Goal: Information Seeking & Learning: Get advice/opinions

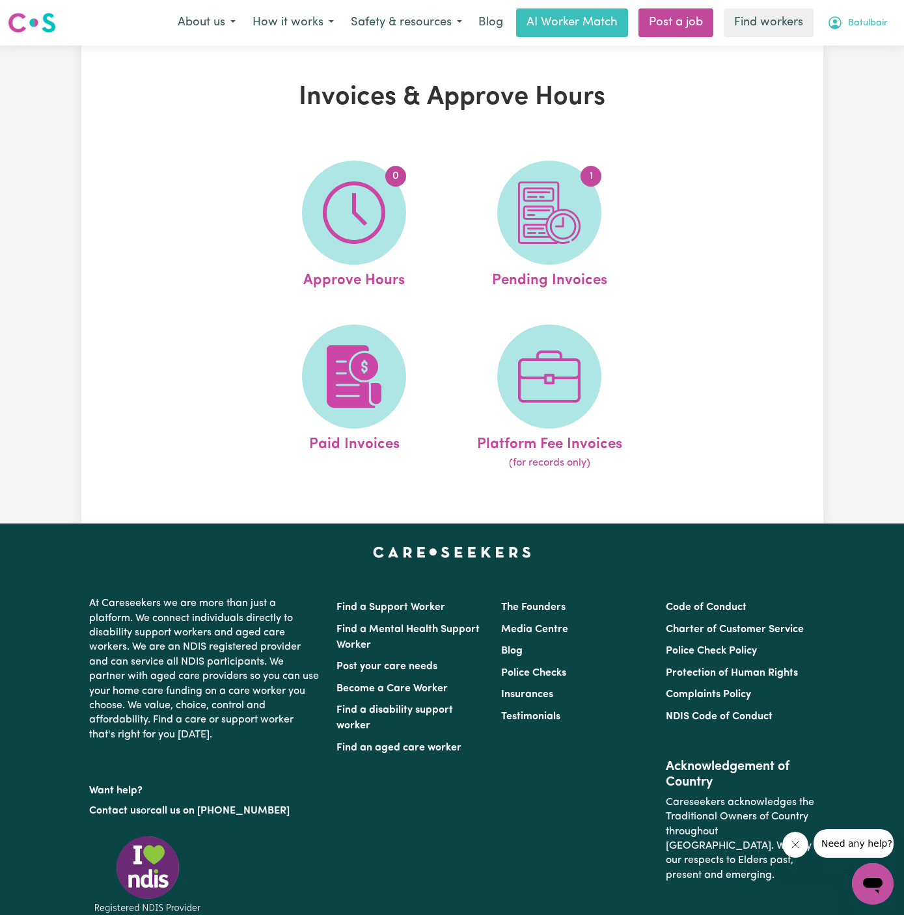
click at [865, 31] on button "Batulbair" at bounding box center [856, 22] width 77 height 27
click at [865, 43] on link "My Dashboard" at bounding box center [843, 50] width 103 height 25
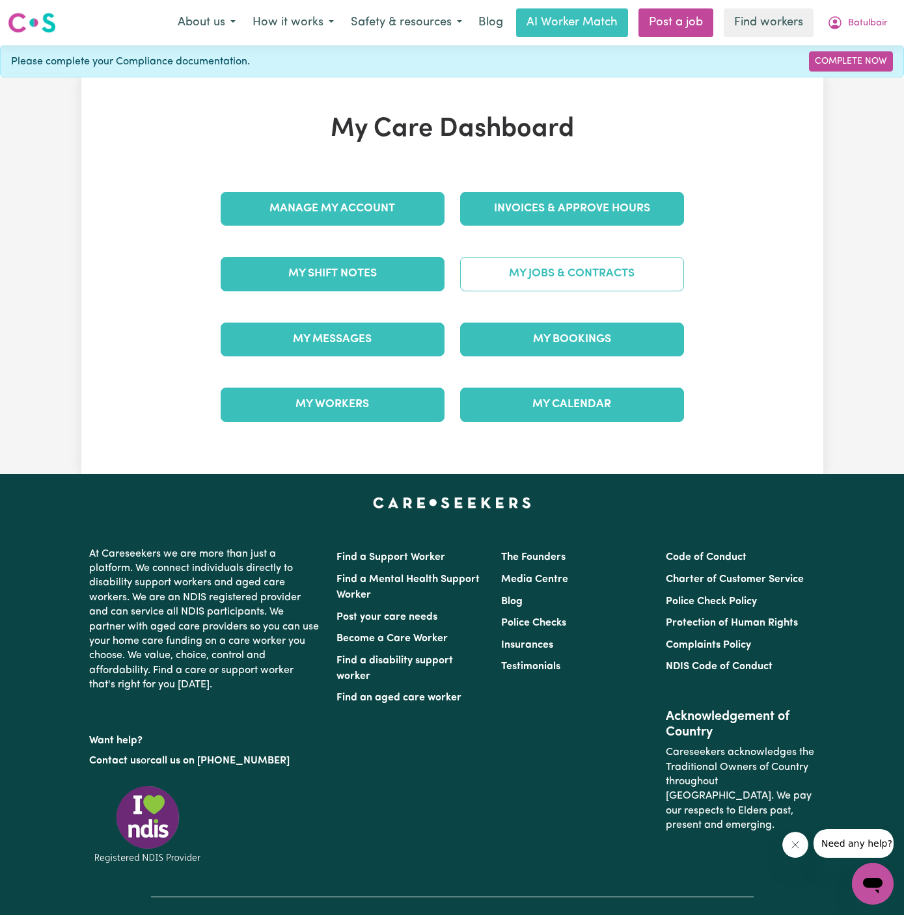
click at [591, 269] on link "My Jobs & Contracts" at bounding box center [572, 274] width 224 height 34
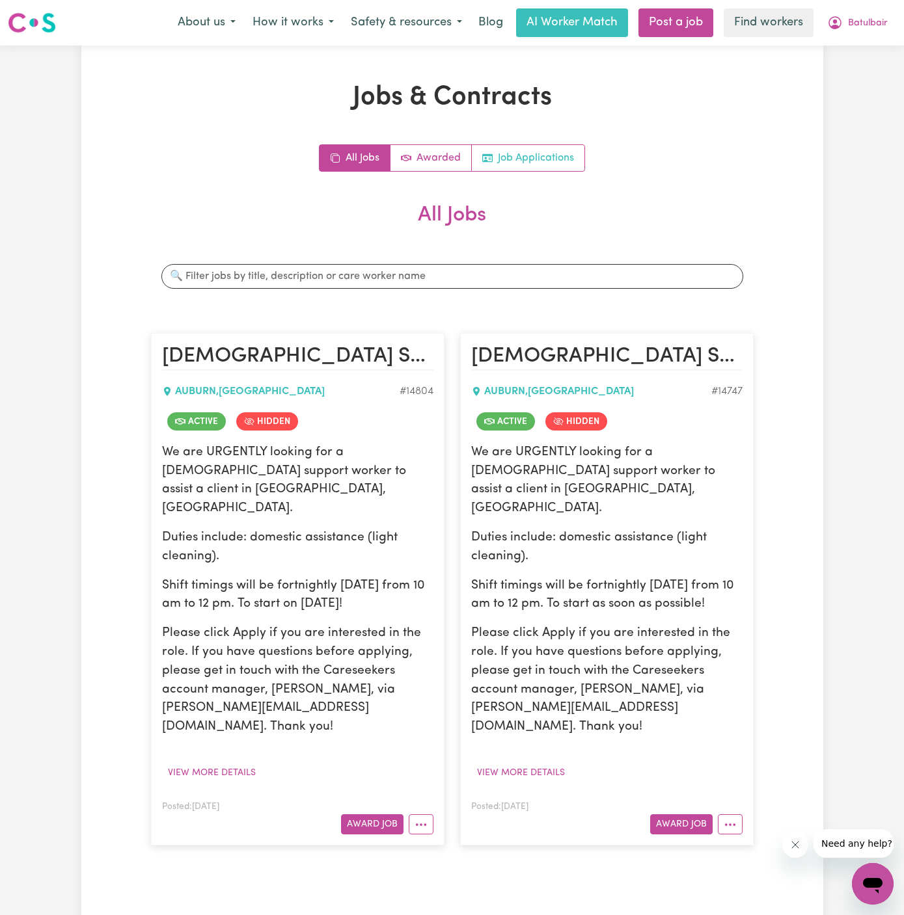
click at [539, 160] on link "Job Applications" at bounding box center [528, 158] width 113 height 26
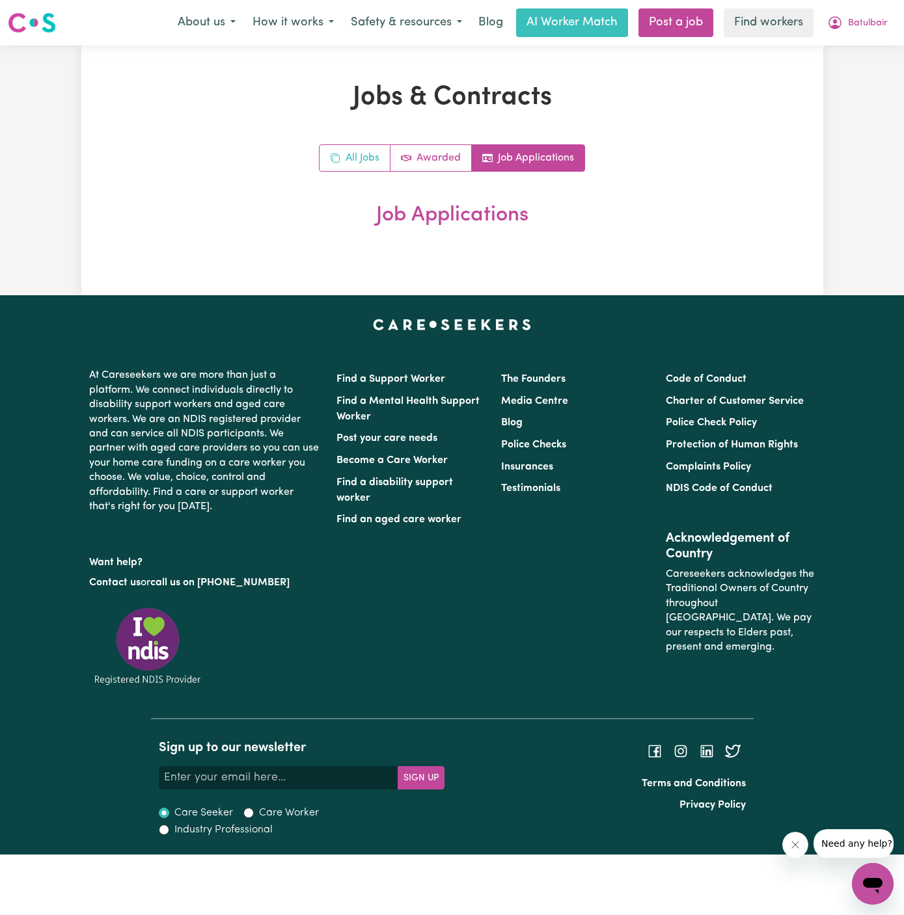
click at [353, 164] on link "All Jobs" at bounding box center [354, 158] width 71 height 26
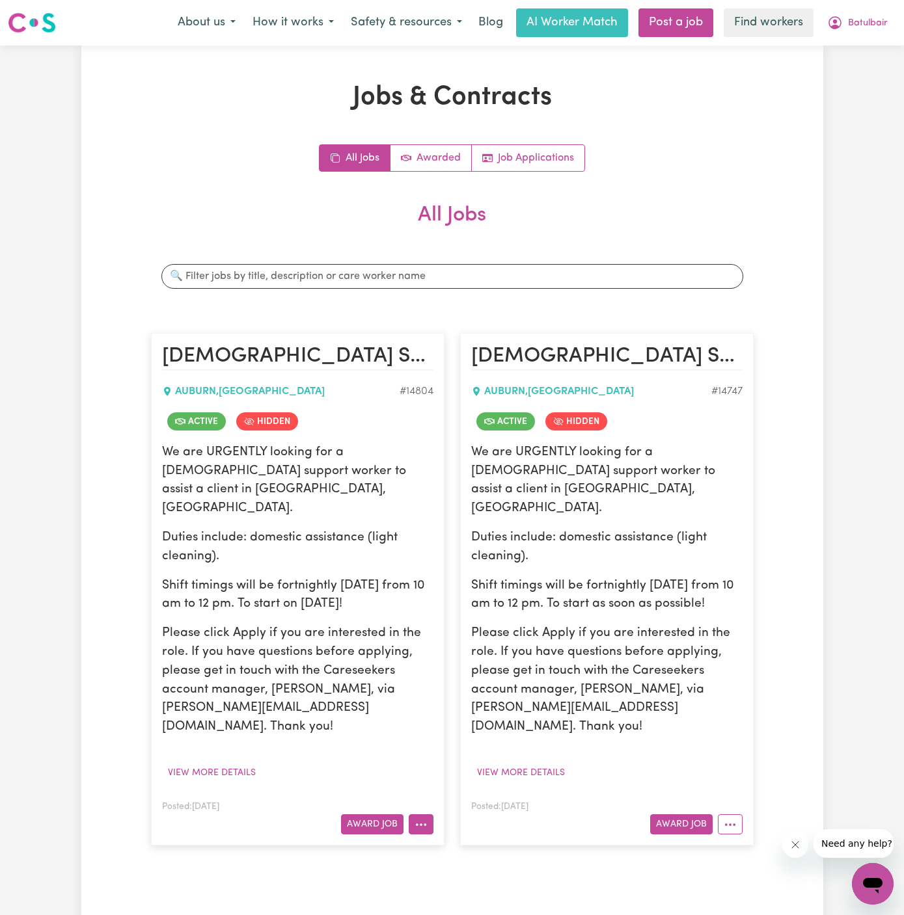
click at [428, 814] on button "More options" at bounding box center [421, 824] width 25 height 20
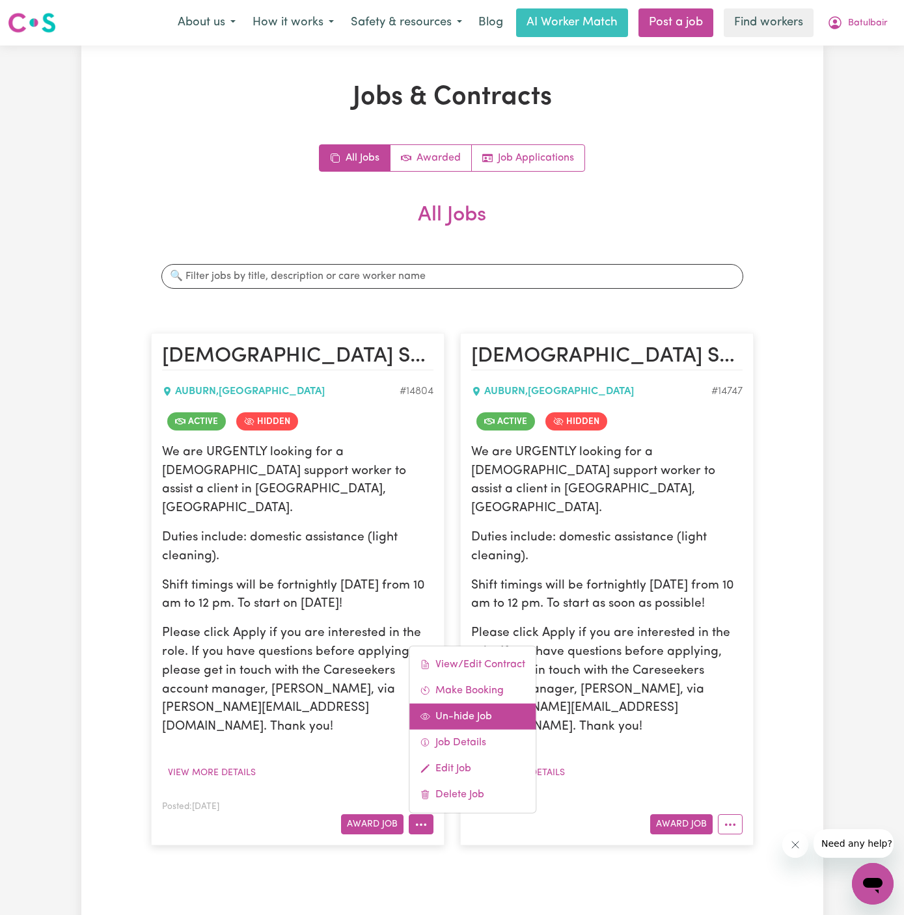
click at [479, 704] on link "Un-hide Job" at bounding box center [472, 717] width 126 height 26
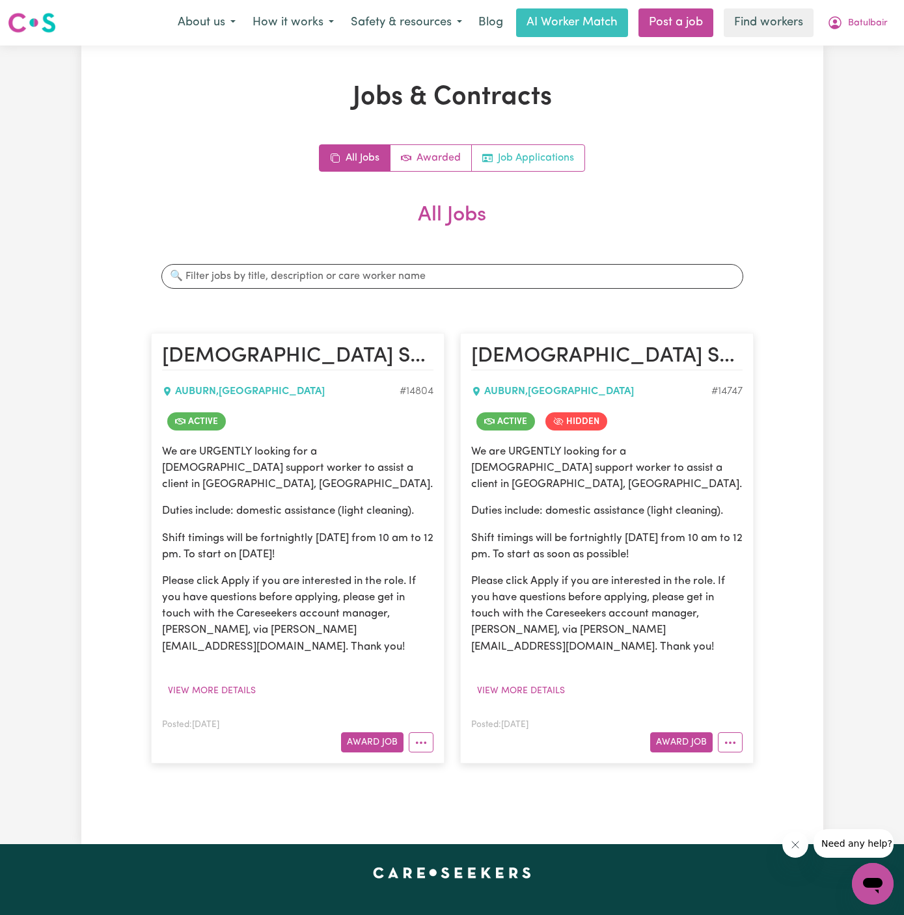
click at [546, 155] on link "Job Applications" at bounding box center [528, 158] width 113 height 26
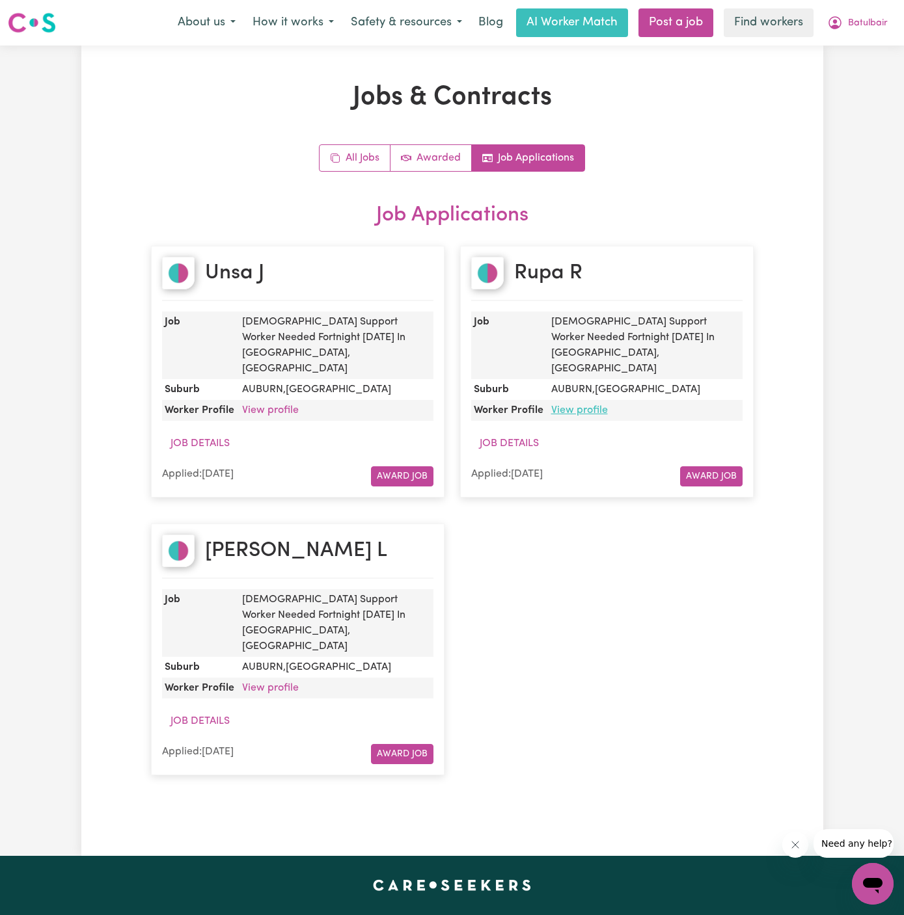
click at [575, 405] on link "View profile" at bounding box center [579, 410] width 57 height 10
click at [883, 16] on button "Batulbair" at bounding box center [856, 22] width 77 height 27
click at [868, 48] on link "My Dashboard" at bounding box center [843, 50] width 103 height 25
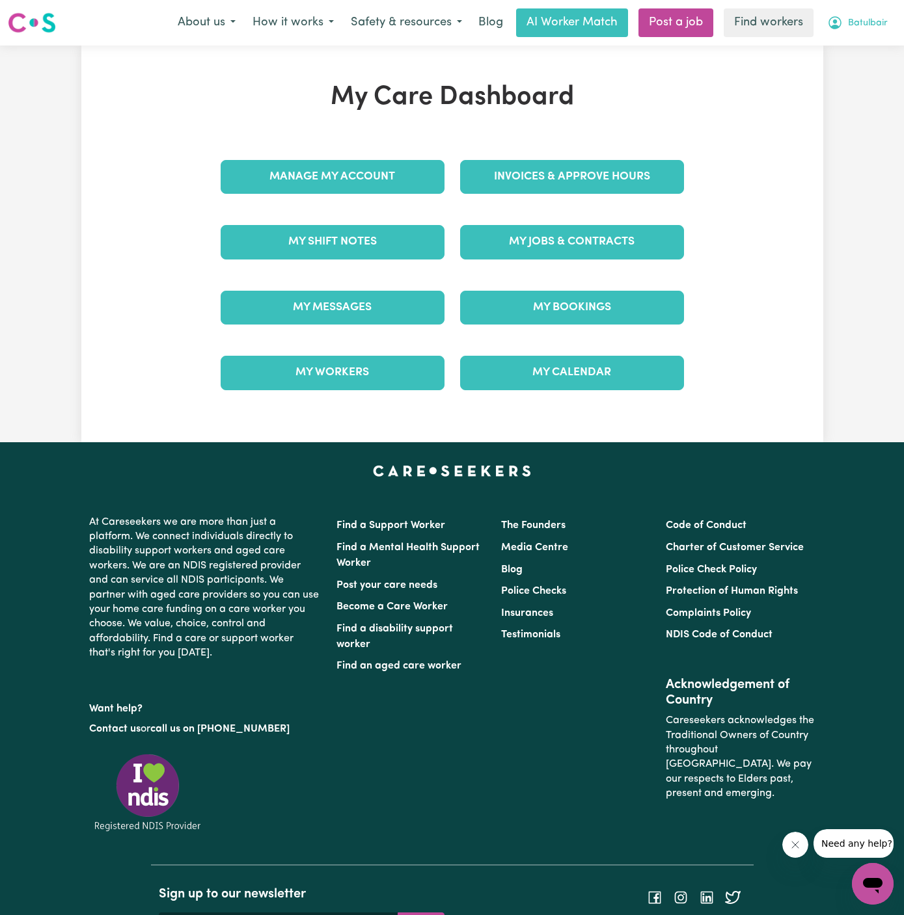
click at [880, 26] on span "Batulbair" at bounding box center [868, 23] width 40 height 14
click at [879, 62] on link "Logout" at bounding box center [843, 74] width 103 height 25
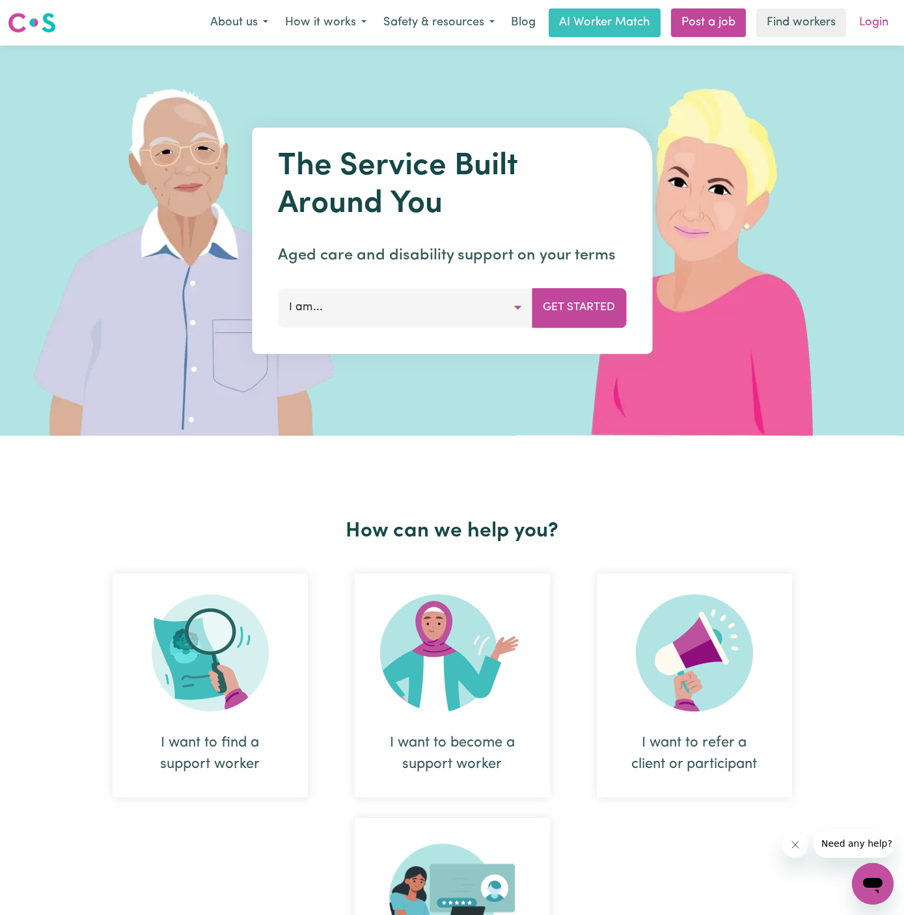
click at [877, 18] on link "Login" at bounding box center [873, 22] width 45 height 29
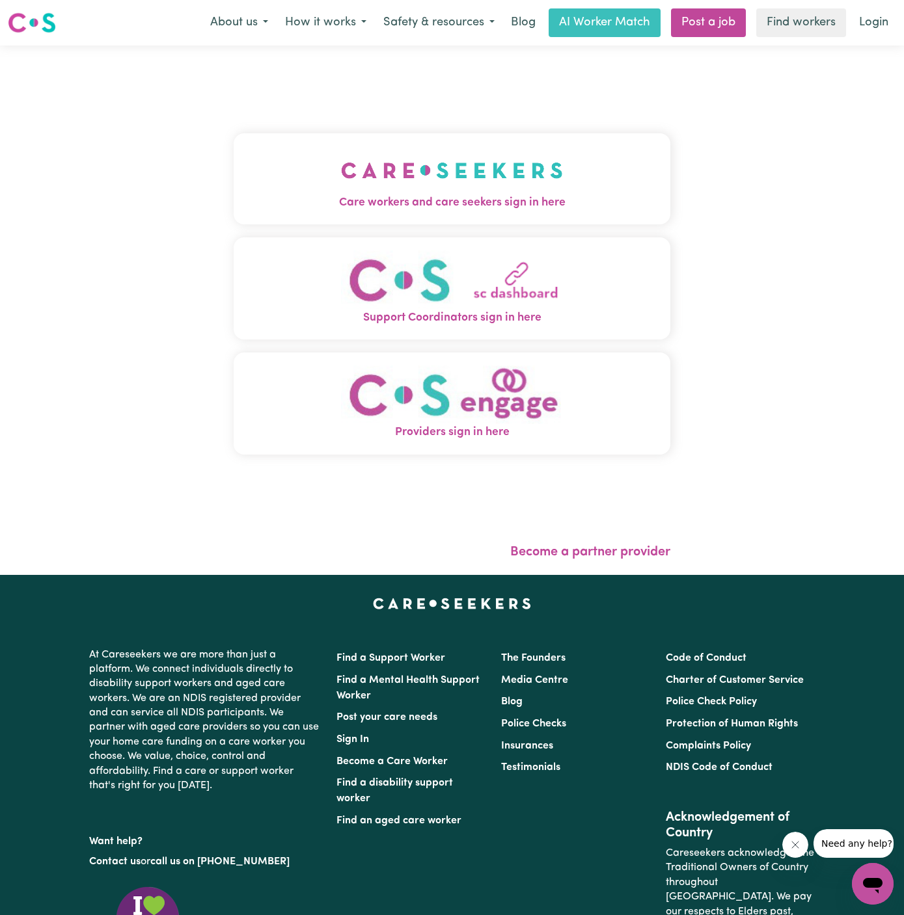
click at [425, 200] on span "Care workers and care seekers sign in here" at bounding box center [452, 203] width 437 height 17
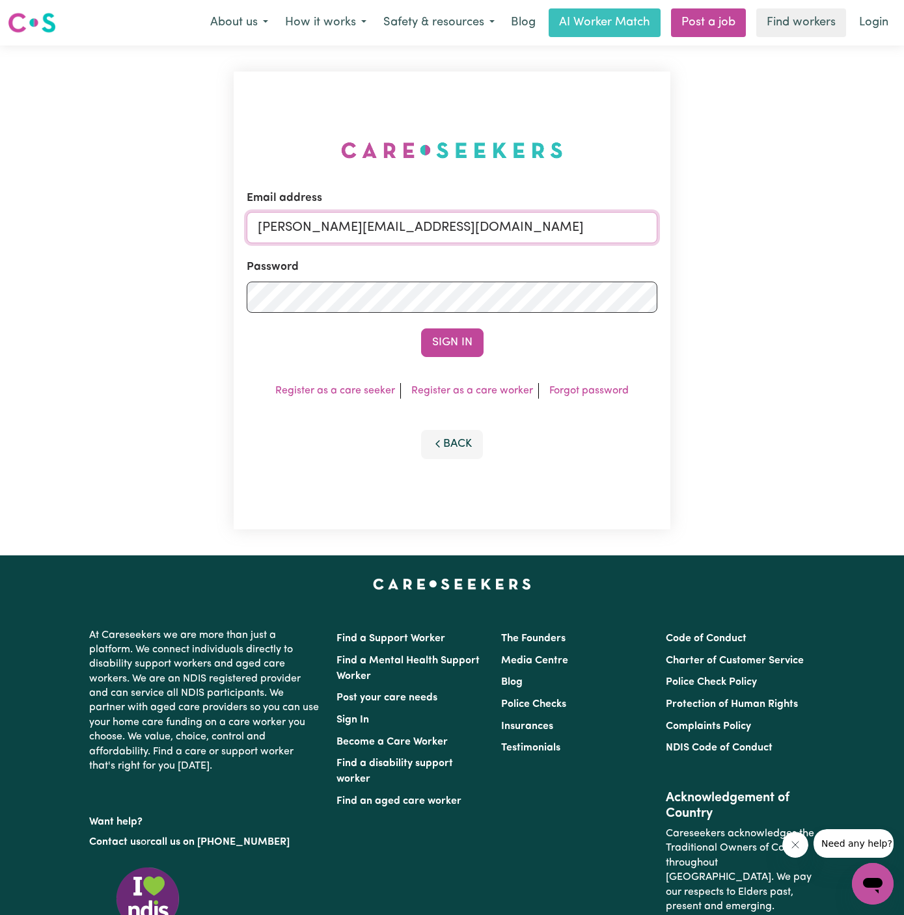
click at [542, 228] on input "dyan@careseekers.com.au" at bounding box center [452, 227] width 410 height 31
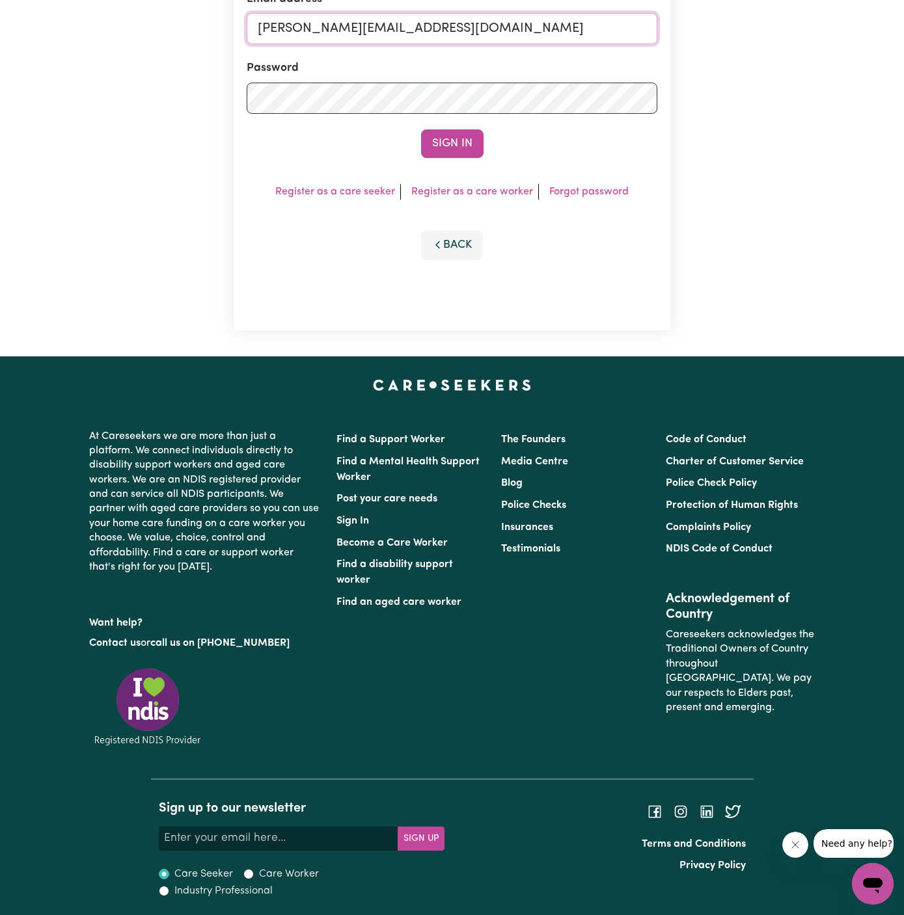
scroll to position [197, 0]
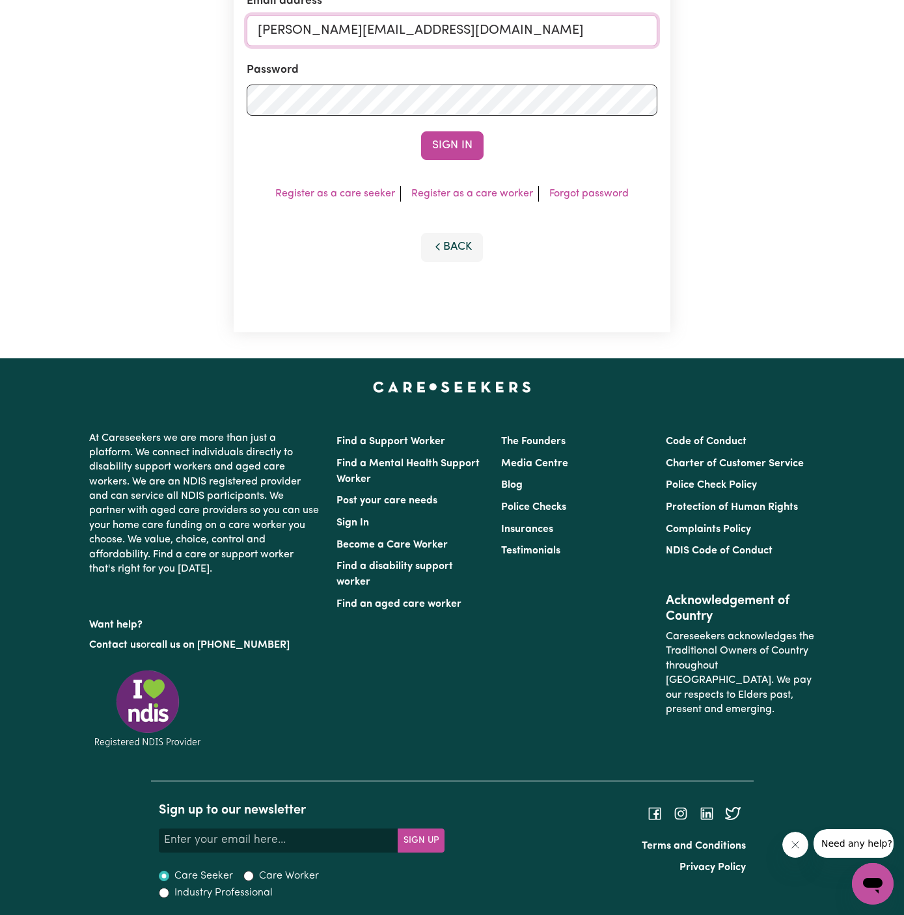
click at [443, 26] on input "dyan@careseekers.com.au" at bounding box center [452, 30] width 410 height 31
drag, startPoint x: 459, startPoint y: 33, endPoint x: 827, endPoint y: 33, distance: 368.2
click at [827, 33] on div "Email address superuser~KarynPenderESS@careseekers.com.au Password Sign In Regi…" at bounding box center [452, 103] width 904 height 510
type input "superuser~RobertAshtonVC@careseekers.com.au"
click at [431, 167] on div "Email address superuser~RobertAshtonVC@careseekers.com.au Password Sign In Regi…" at bounding box center [452, 103] width 437 height 458
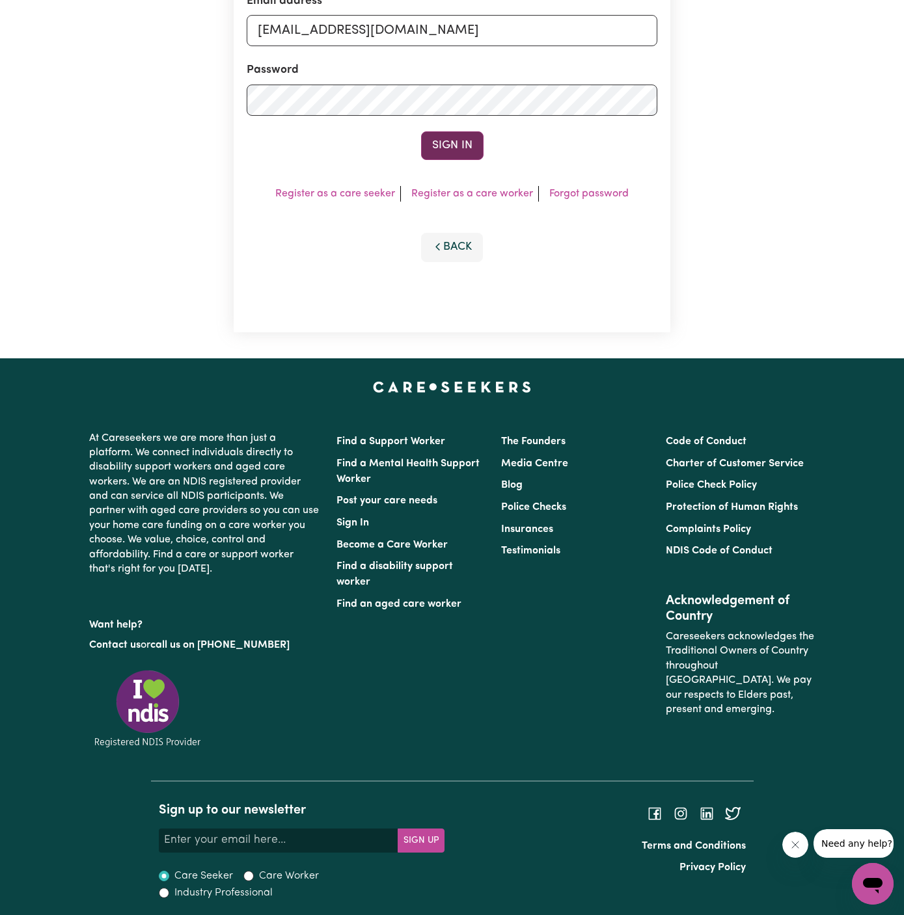
click at [467, 144] on button "Sign In" at bounding box center [452, 145] width 62 height 29
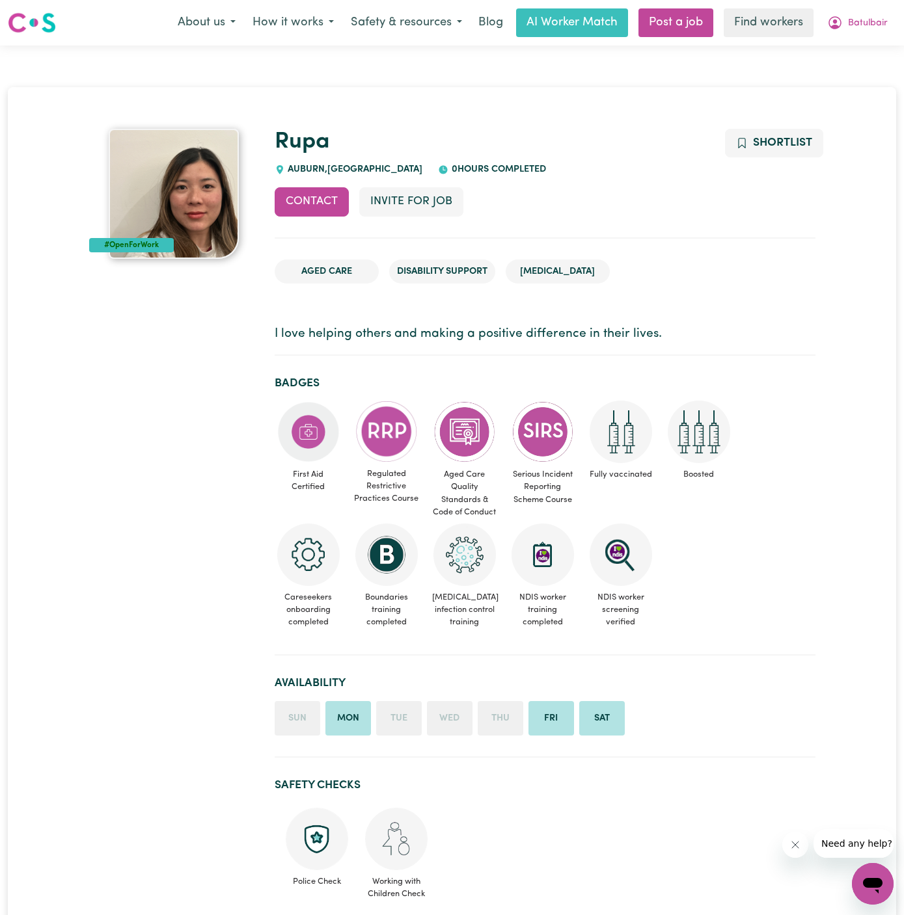
click at [301, 171] on span "[GEOGRAPHIC_DATA] , [GEOGRAPHIC_DATA]" at bounding box center [354, 170] width 138 height 10
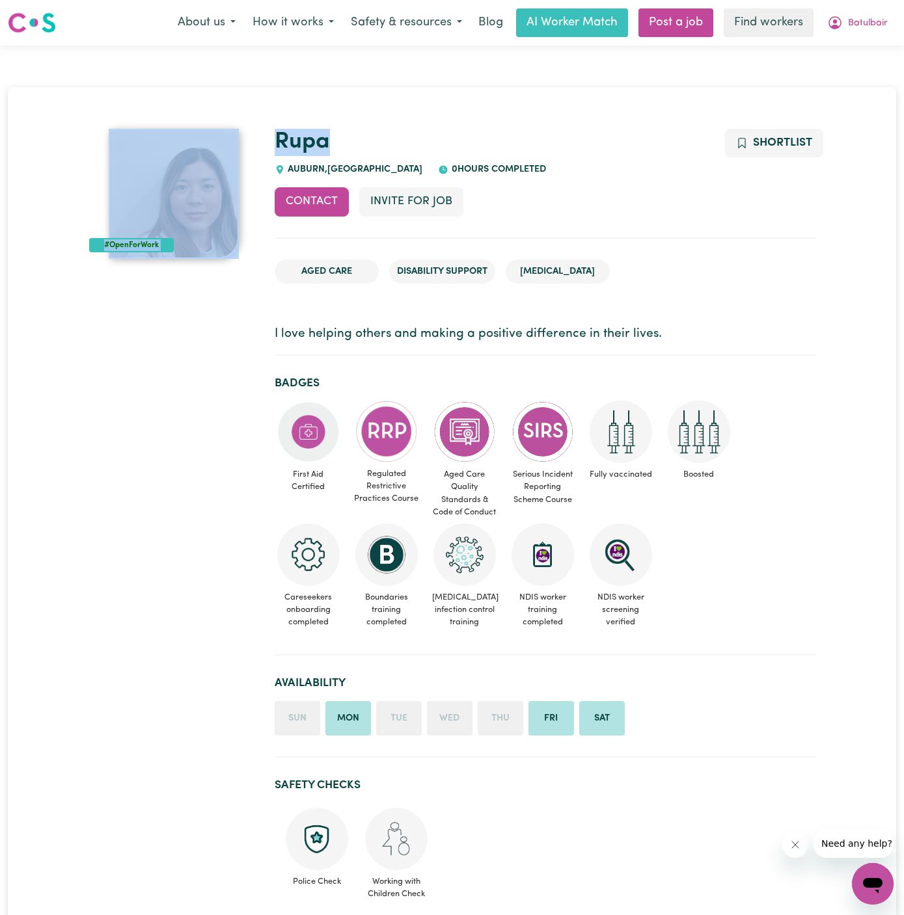
drag, startPoint x: 344, startPoint y: 148, endPoint x: 254, endPoint y: 148, distance: 90.4
copy div "#OpenForWork Rupa"
click at [311, 139] on link "Rupa" at bounding box center [302, 142] width 55 height 23
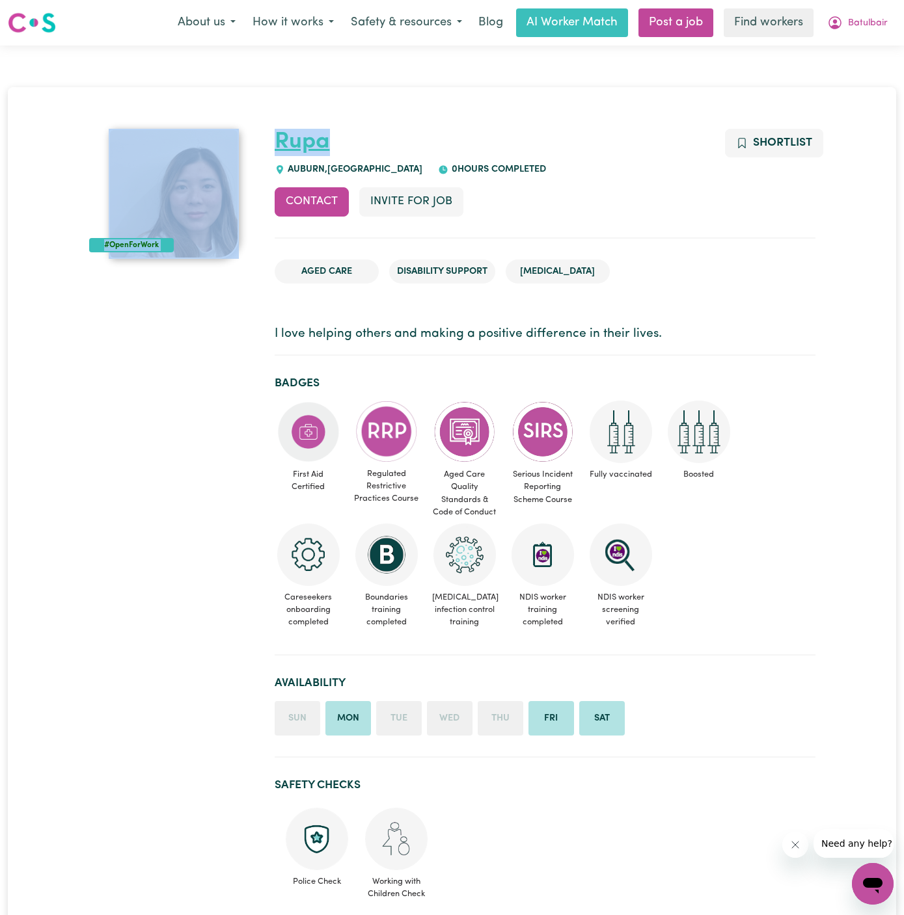
click at [311, 139] on link "Rupa" at bounding box center [302, 142] width 55 height 23
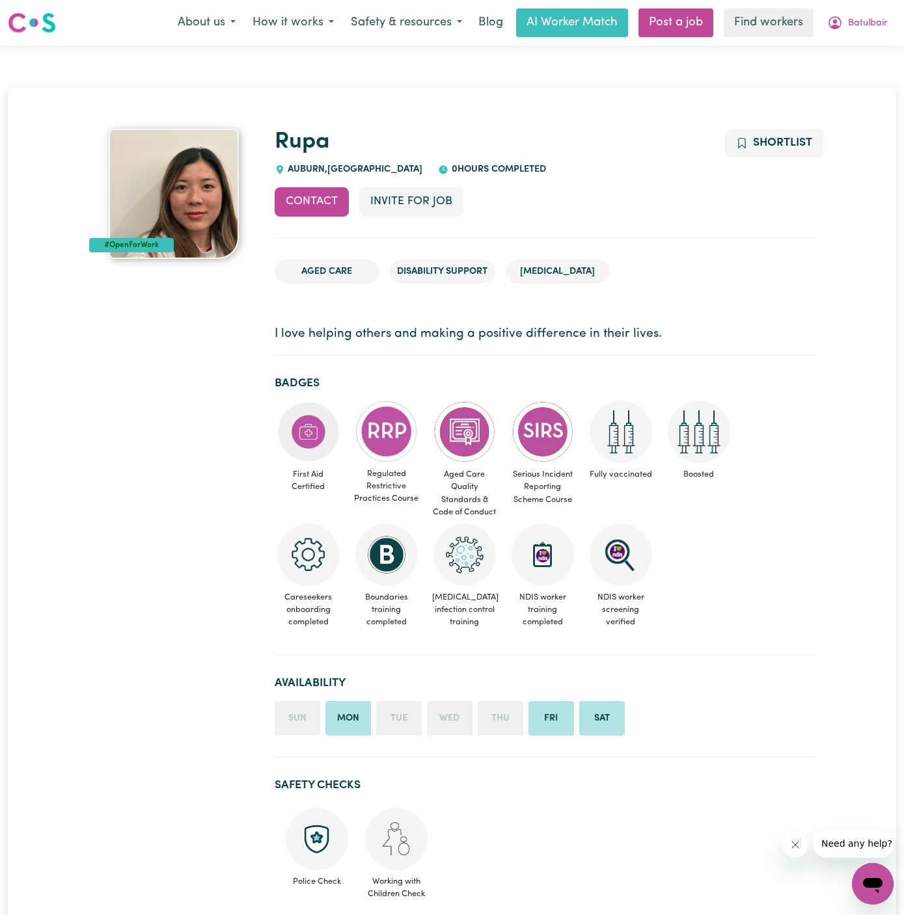
click at [377, 154] on h1 "Rupa" at bounding box center [545, 142] width 541 height 27
drag, startPoint x: 371, startPoint y: 144, endPoint x: 278, endPoint y: 141, distance: 93.7
click at [278, 141] on h1 "Rupa" at bounding box center [545, 142] width 541 height 27
copy link "Rupa"
